Goal: Find specific page/section: Find specific page/section

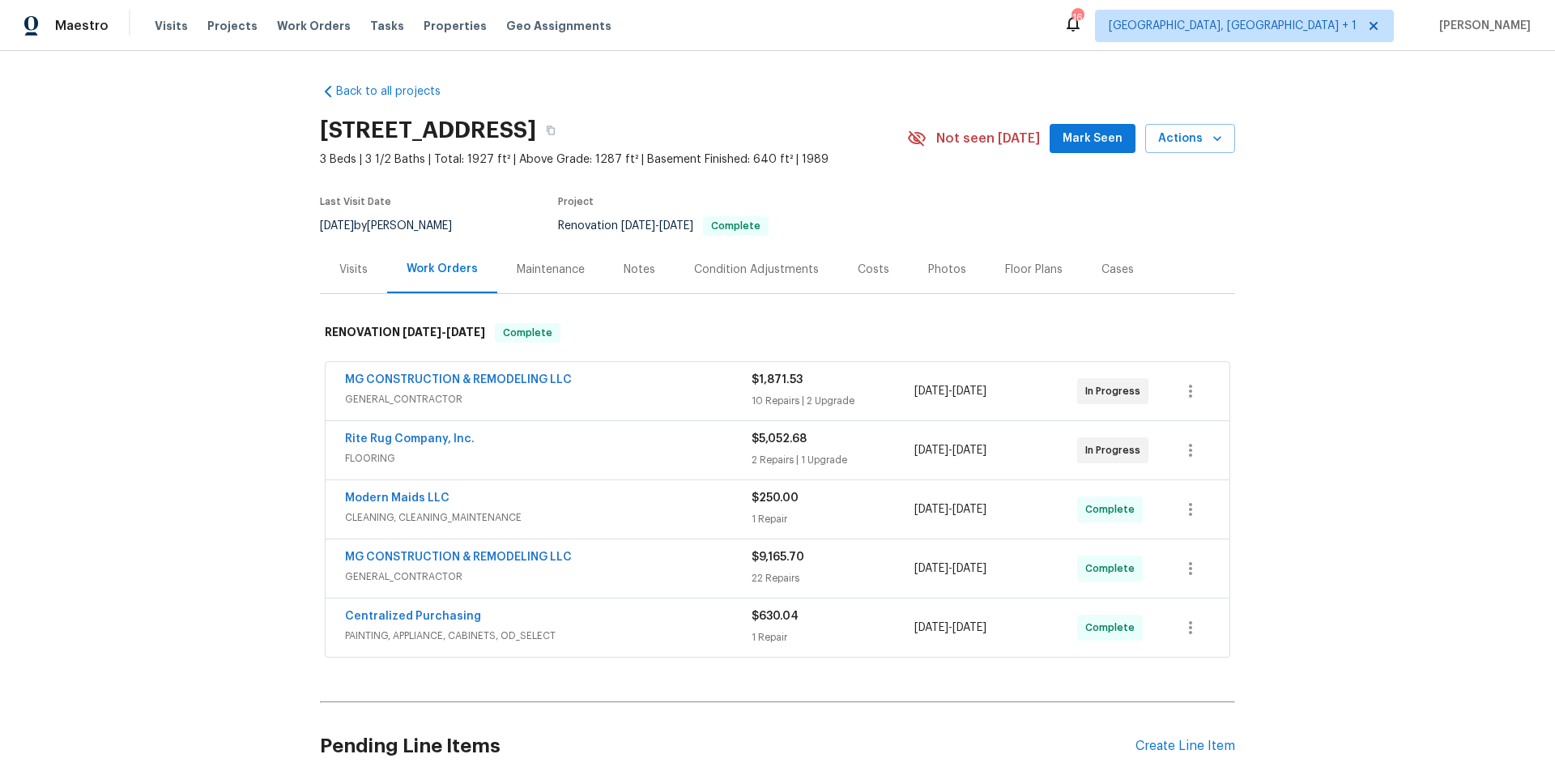
click at [932, 270] on div "Photos" at bounding box center [947, 269] width 38 height 16
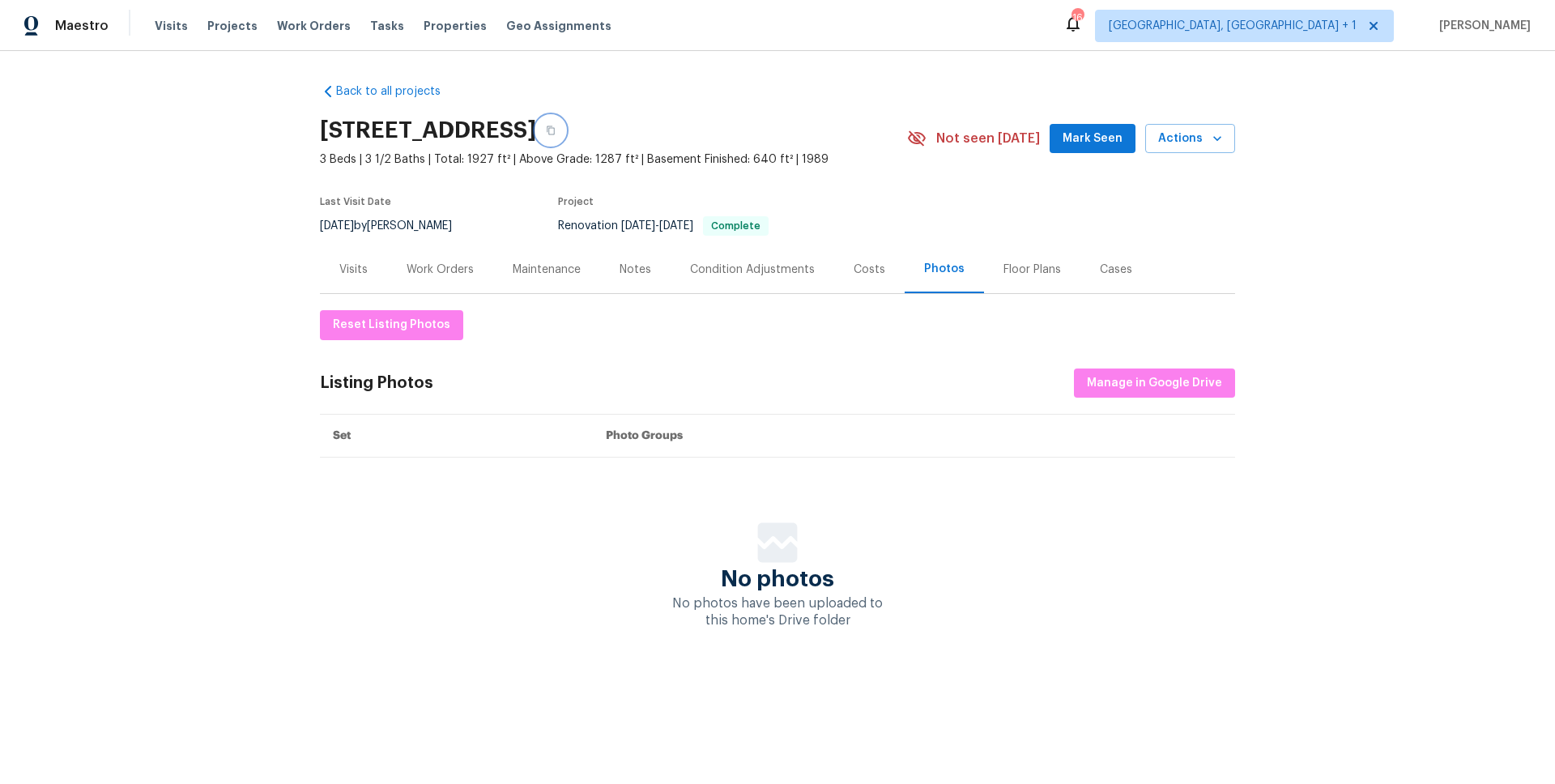
click at [555, 132] on icon "button" at bounding box center [551, 130] width 9 height 9
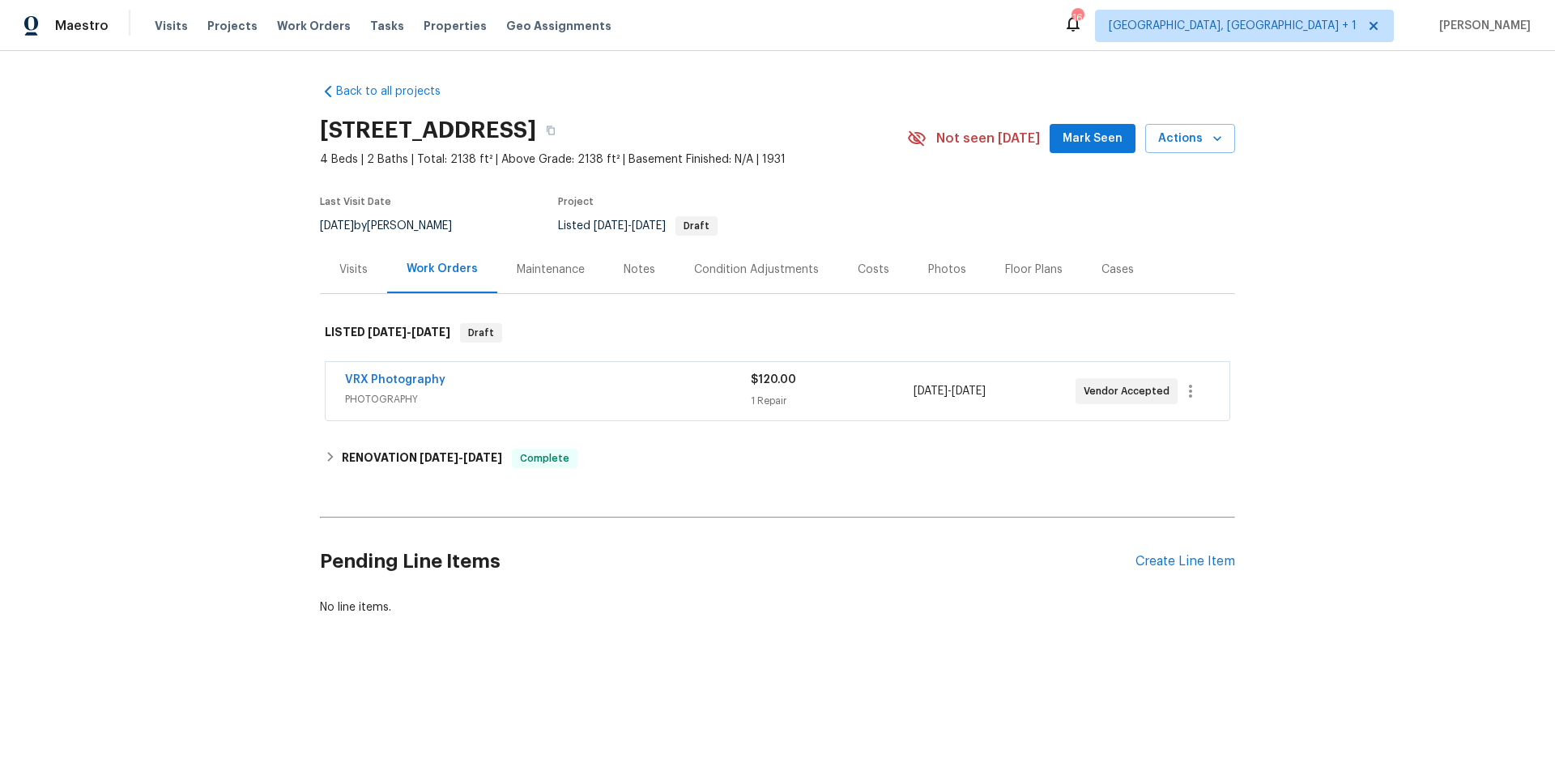
click at [940, 259] on div "Photos" at bounding box center [947, 269] width 77 height 48
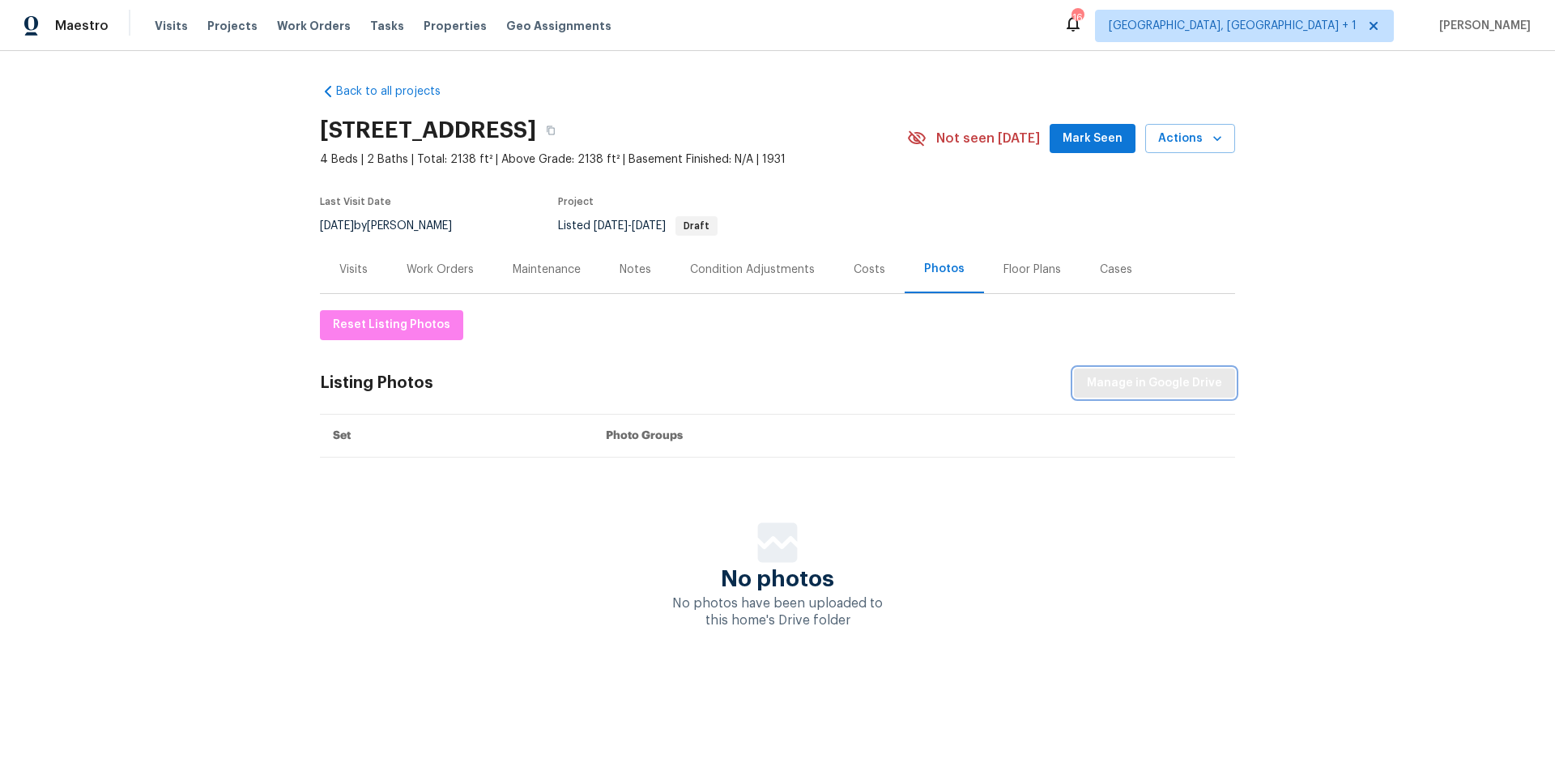
click at [1164, 372] on button "Manage in Google Drive" at bounding box center [1154, 383] width 161 height 30
